Goal: Information Seeking & Learning: Learn about a topic

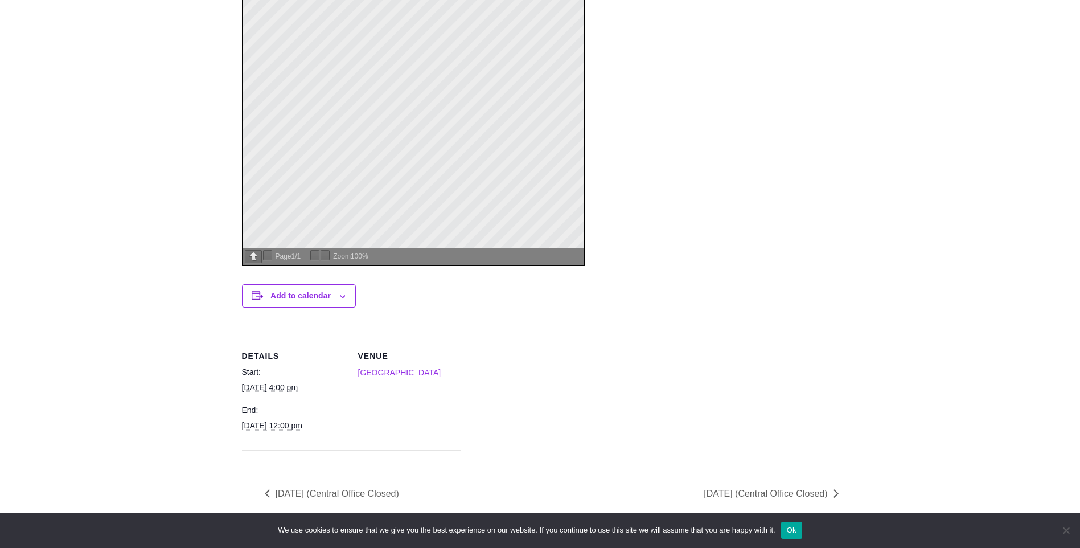
scroll to position [661, 0]
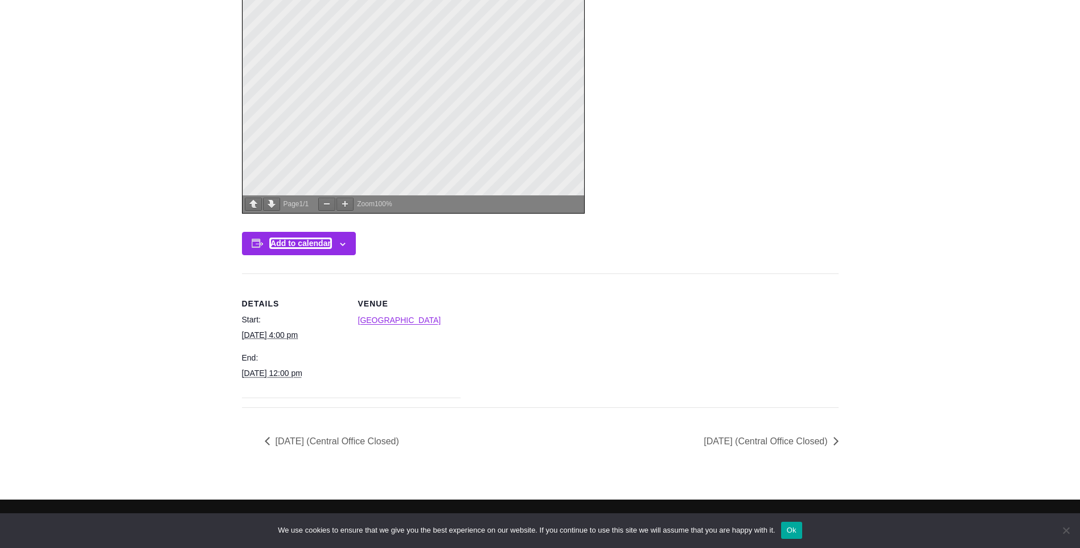
click at [326, 246] on button "Add to calendar" at bounding box center [300, 243] width 60 height 9
click at [341, 243] on icon at bounding box center [343, 244] width 6 height 3
click at [404, 321] on link "Waikiki Beach Marriott Resort & Spa" at bounding box center [399, 319] width 83 height 9
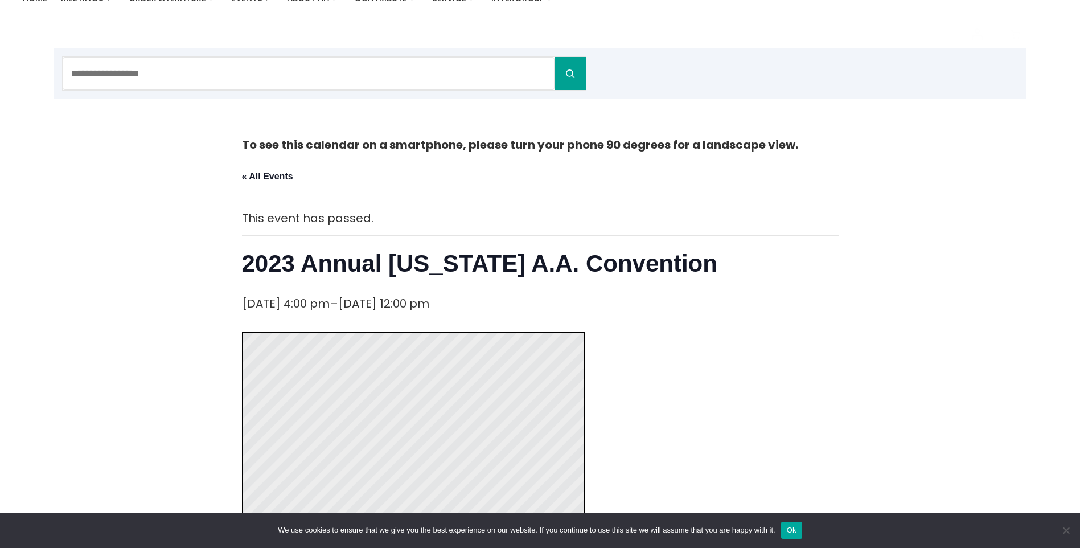
scroll to position [92, 0]
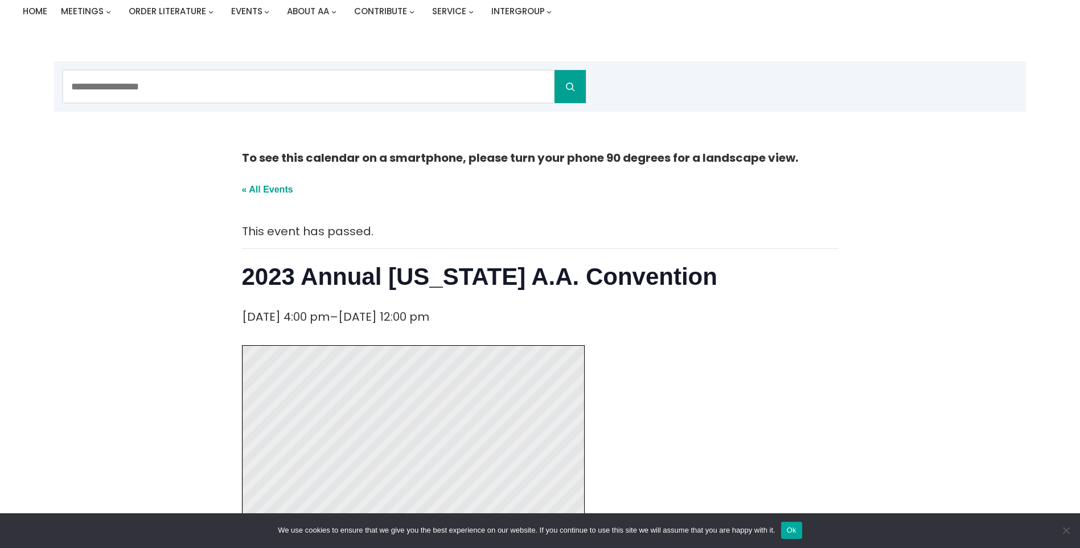
click at [256, 185] on link "« All Events" at bounding box center [267, 189] width 51 height 10
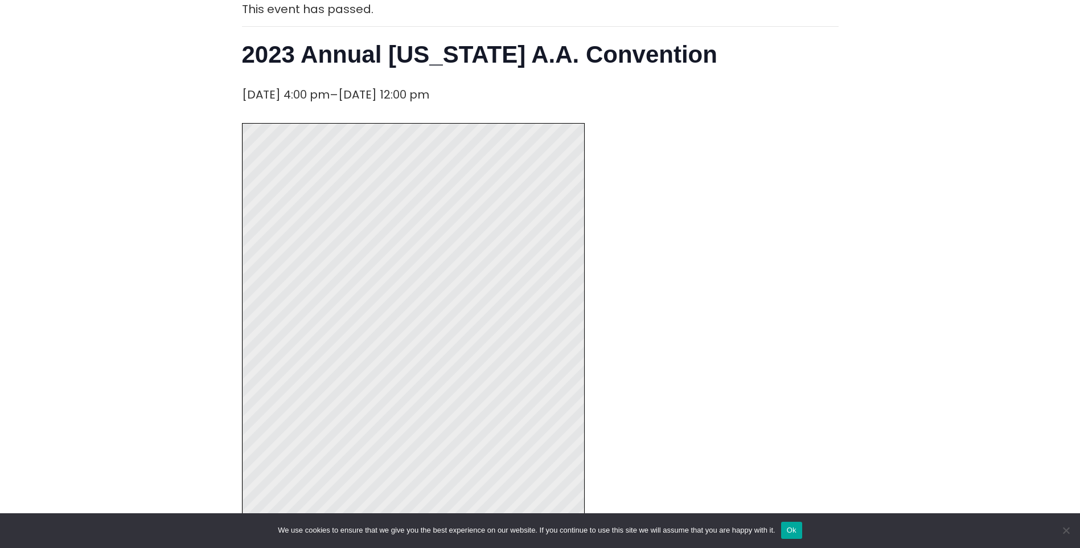
scroll to position [320, 0]
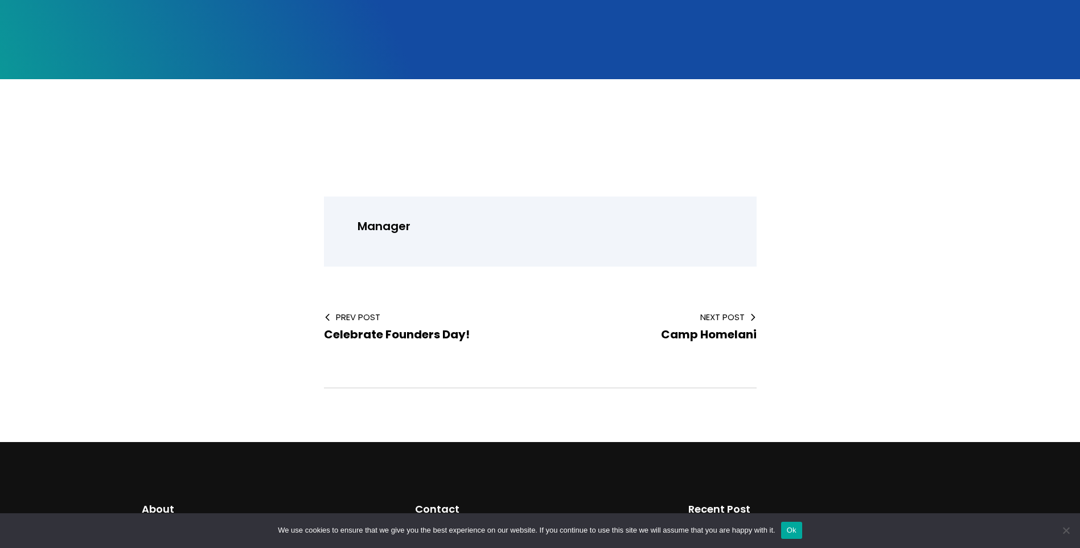
scroll to position [285, 0]
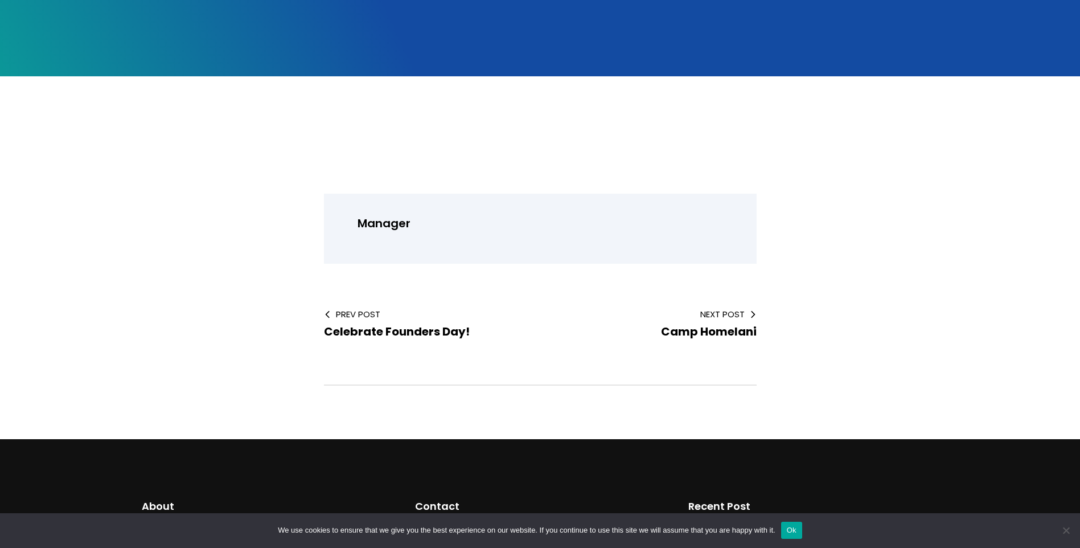
click at [457, 223] on div "Manager" at bounding box center [540, 229] width 433 height 70
click at [733, 308] on span "Next Post" at bounding box center [657, 314] width 198 height 12
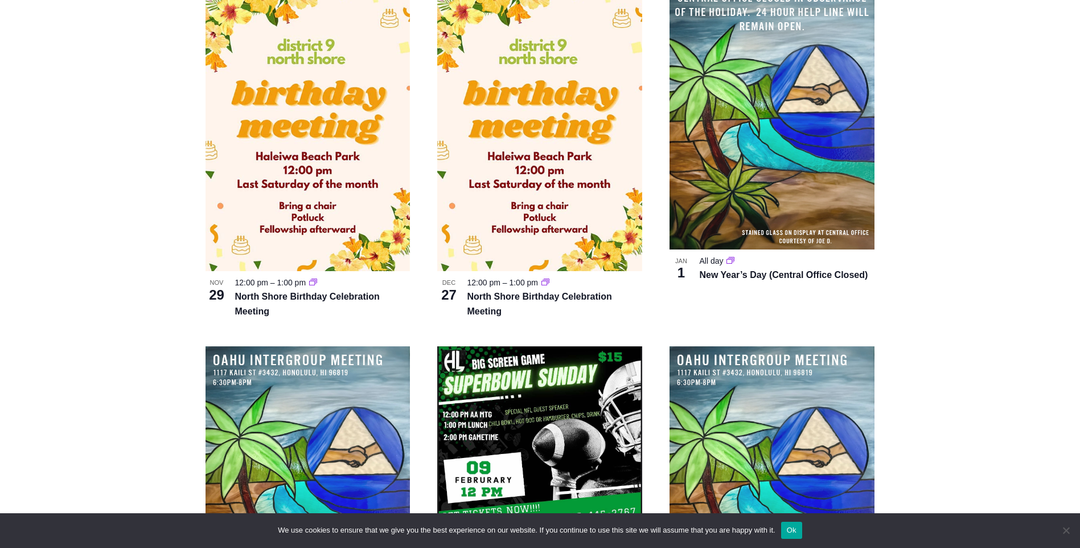
scroll to position [1423, 0]
